Goal: Information Seeking & Learning: Learn about a topic

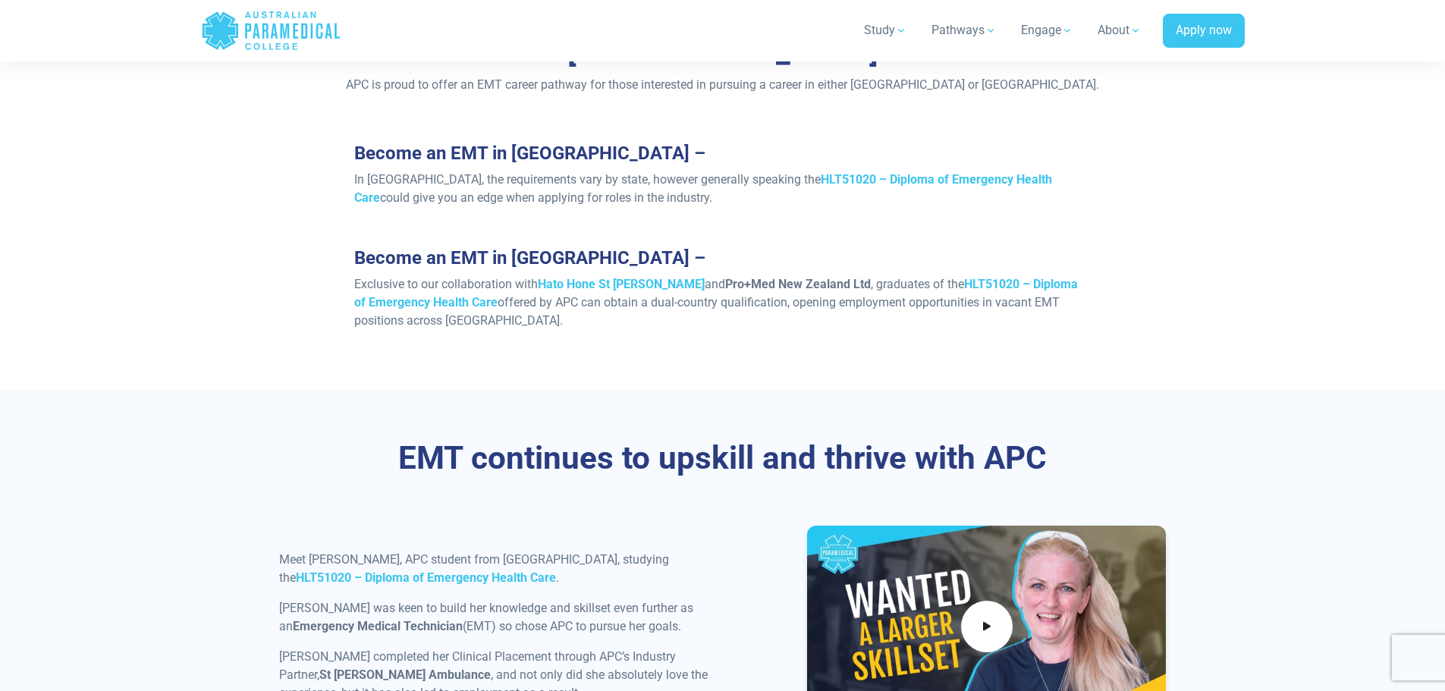
scroll to position [1517, 0]
